Goal: Find contact information: Find contact information

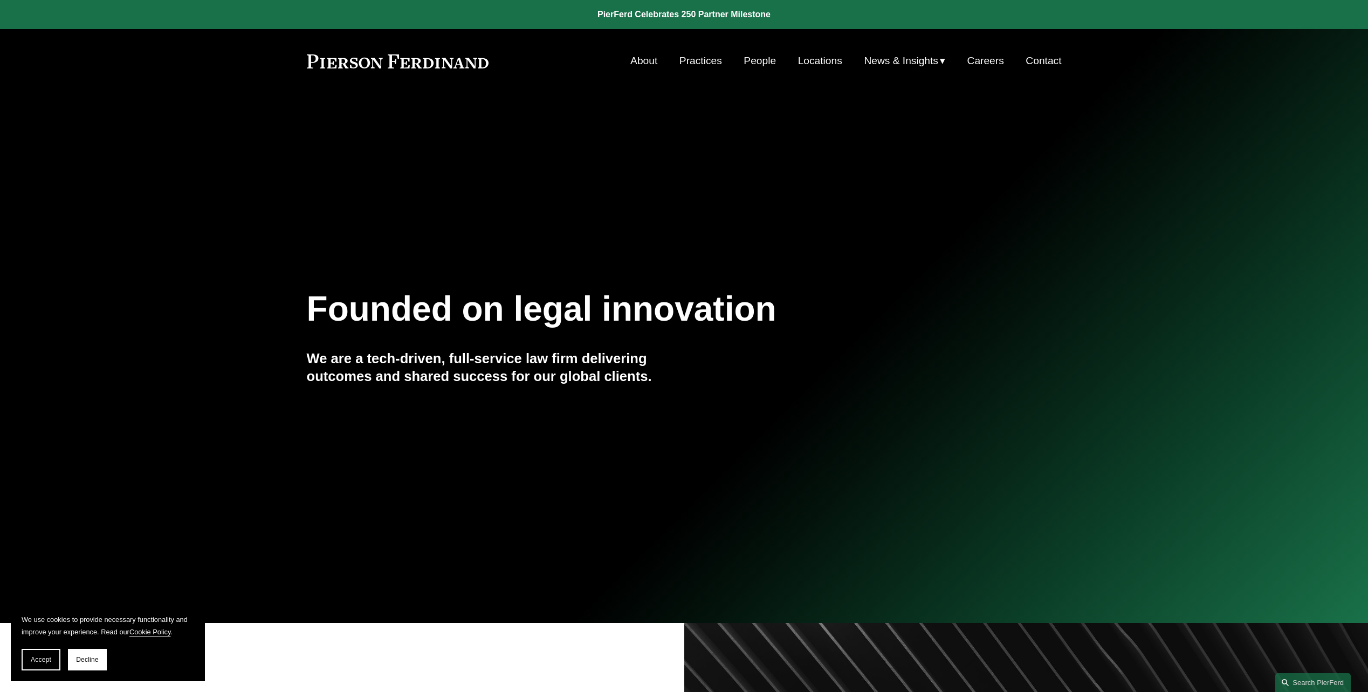
click at [1045, 60] on link "Contact" at bounding box center [1043, 61] width 36 height 20
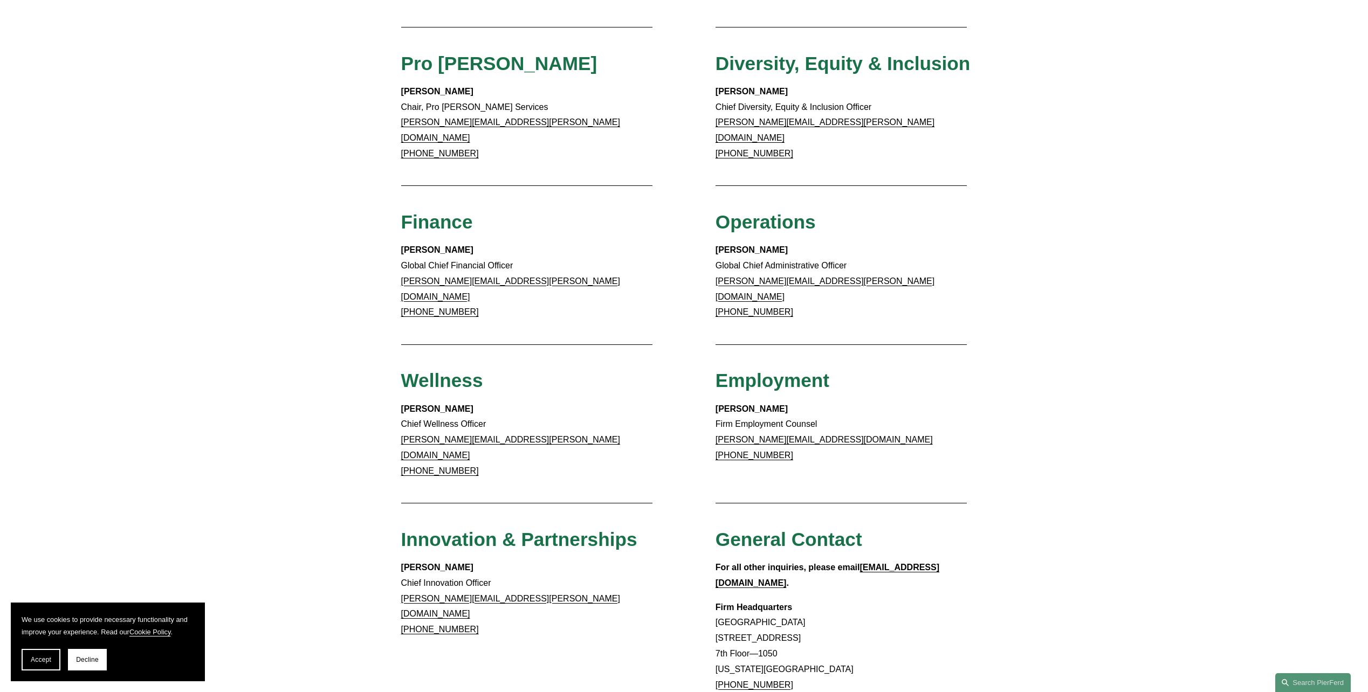
scroll to position [539, 0]
drag, startPoint x: 784, startPoint y: 643, endPoint x: 727, endPoint y: 644, distance: 57.1
click at [727, 644] on p "Firm Headquarters Rockefeller Center 1270 Avenue of the Americas 7th Floor—1050…" at bounding box center [841, 652] width 252 height 109
copy link "866.559.1811"
